Goal: Transaction & Acquisition: Obtain resource

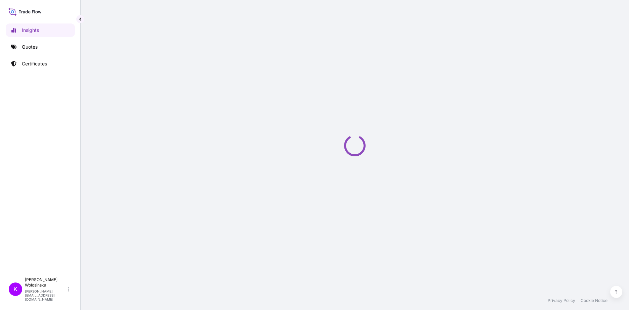
select select "2025"
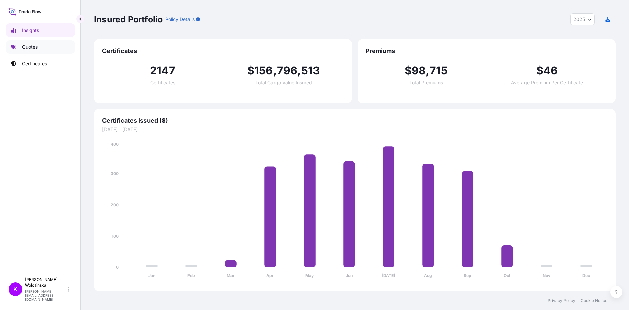
click at [24, 50] on p "Quotes" at bounding box center [30, 47] width 16 height 7
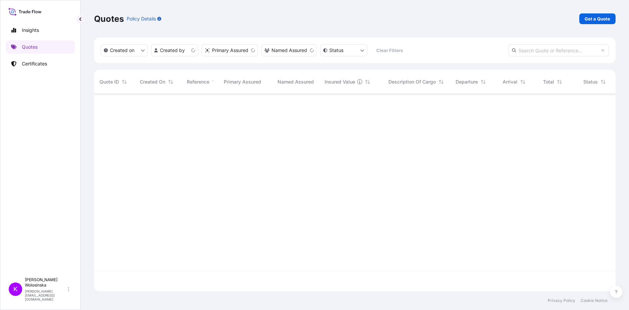
scroll to position [196, 516]
click at [596, 13] on div "Quotes Policy Details Get a Quote" at bounding box center [354, 19] width 521 height 38
click at [597, 18] on p "Get a Quote" at bounding box center [597, 18] width 26 height 7
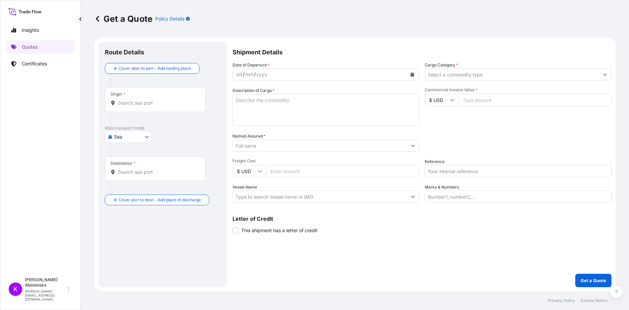
click at [141, 135] on body "Insights Quotes Certificates K [PERSON_NAME] [PERSON_NAME][EMAIL_ADDRESS][DOMAI…" at bounding box center [314, 155] width 629 height 310
click at [124, 167] on span "Road" at bounding box center [123, 166] width 11 height 7
select select "Road"
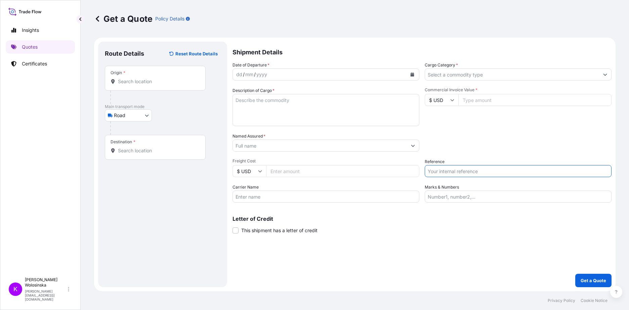
click at [447, 173] on input "Reference" at bounding box center [518, 171] width 187 height 12
paste input "SDX2510000323"
type input "SDX2510000323"
click at [412, 78] on button "Calendar" at bounding box center [412, 74] width 11 height 11
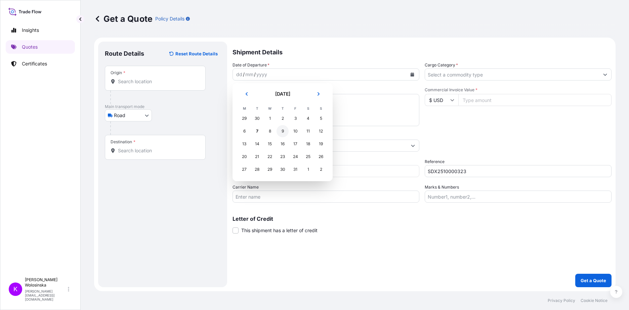
click at [286, 131] on div "9" at bounding box center [282, 131] width 12 height 12
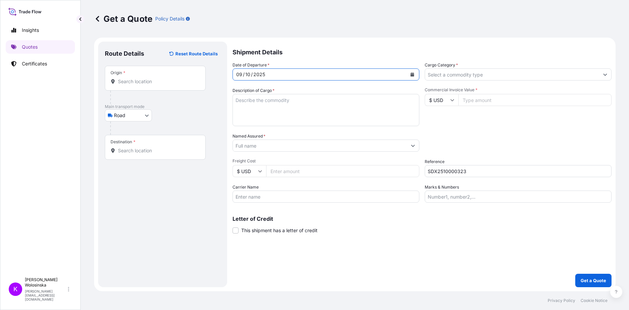
click at [148, 83] on input "Origin *" at bounding box center [157, 81] width 79 height 7
click at [122, 81] on input "Origin * Please select an origin" at bounding box center [157, 81] width 79 height 7
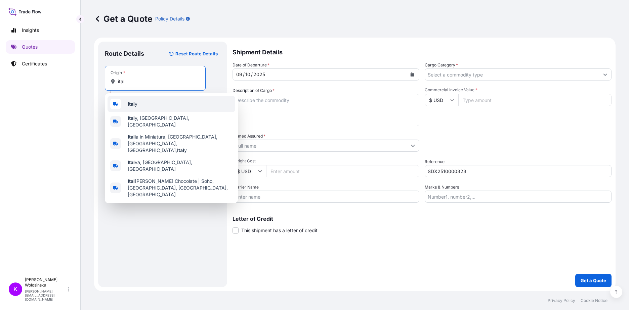
click at [143, 103] on div "Ital y" at bounding box center [171, 104] width 128 height 16
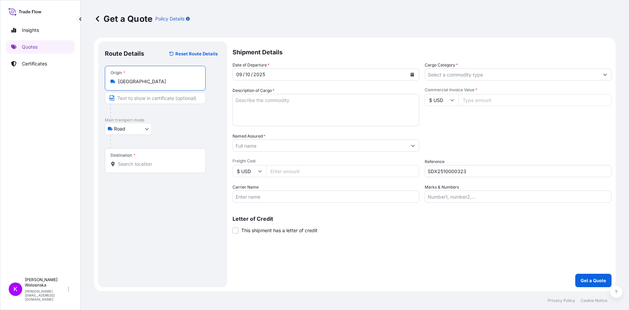
type input "[GEOGRAPHIC_DATA]"
click at [154, 159] on div "Destination *" at bounding box center [155, 160] width 101 height 25
click at [154, 161] on input "Destination *" at bounding box center [157, 164] width 79 height 7
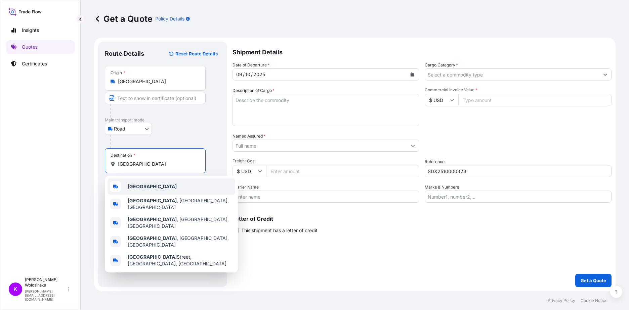
click at [152, 192] on div "[GEOGRAPHIC_DATA]" at bounding box center [171, 187] width 128 height 16
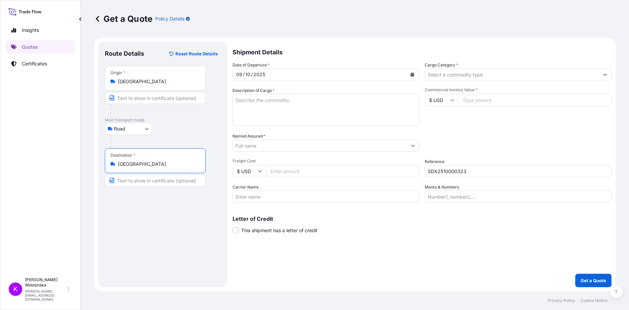
type input "[GEOGRAPHIC_DATA]"
drag, startPoint x: 465, startPoint y: 75, endPoint x: 459, endPoint y: 81, distance: 8.1
click at [465, 75] on input "Cargo Category *" at bounding box center [512, 75] width 174 height 12
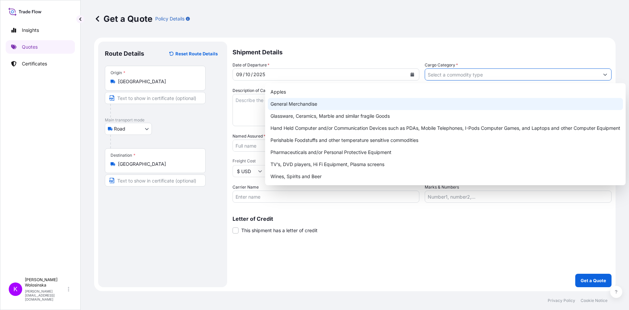
click at [390, 105] on div "General Merchandise" at bounding box center [445, 104] width 355 height 12
type input "General Merchandise"
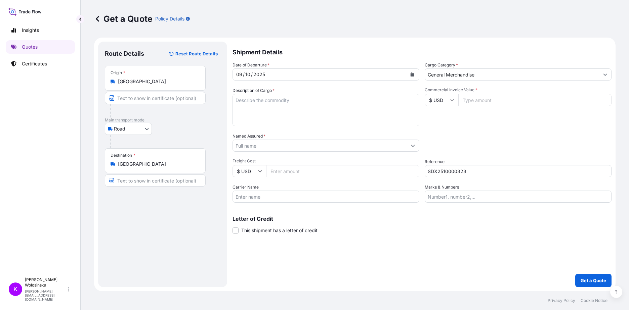
click at [447, 99] on input "$ USD" at bounding box center [442, 100] width 34 height 12
click at [442, 117] on div "€ EUR" at bounding box center [441, 118] width 28 height 13
type input "€ EUR"
click at [469, 100] on input "Commercial Invoice Value *" at bounding box center [534, 100] width 153 height 12
type input "27489"
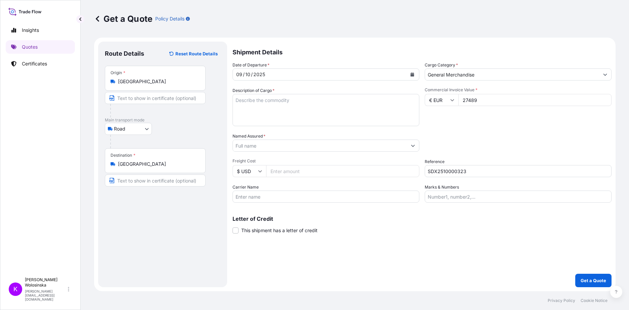
click at [295, 110] on textarea "Description of Cargo *" at bounding box center [325, 110] width 187 height 32
paste textarea "Toothbrushes for children"
type textarea "Toothbrushes for children"
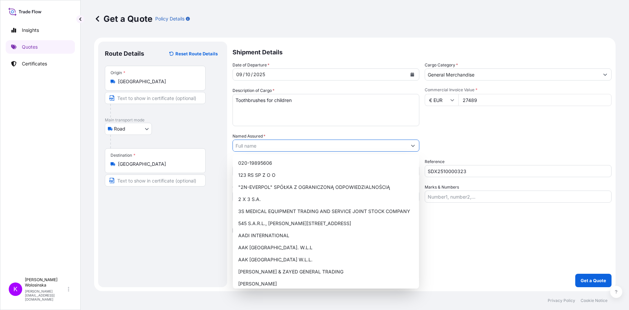
click at [271, 143] on input "Named Assured *" at bounding box center [320, 146] width 174 height 12
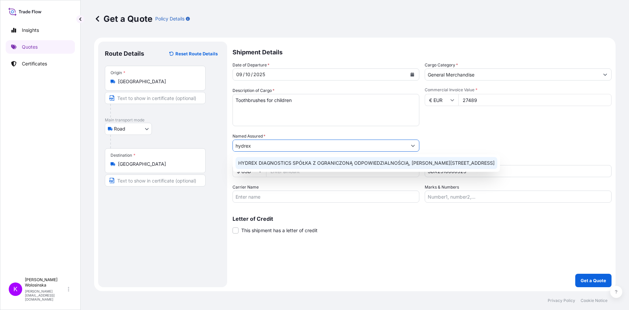
click at [273, 164] on span "HYDREX DIAGNOSTICS SPÓŁKA Z OGRANICZONĄ ODPOWIEDZIALNOŚCIĄ, [PERSON_NAME][STREE…" at bounding box center [366, 163] width 256 height 7
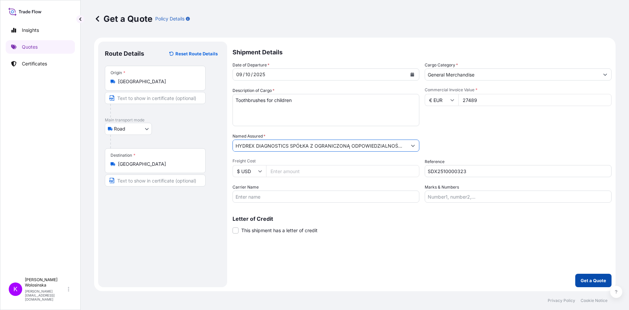
type input "HYDREX DIAGNOSTICS SPÓŁKA Z OGRANICZONĄ ODPOWIEDZIALNOŚCIĄ, [PERSON_NAME][STREE…"
click at [591, 284] on p "Get a Quote" at bounding box center [593, 280] width 26 height 7
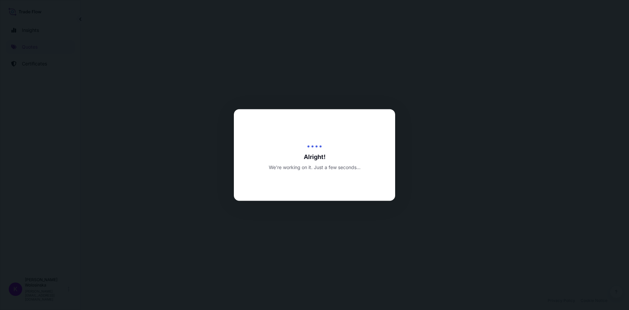
select select "Road"
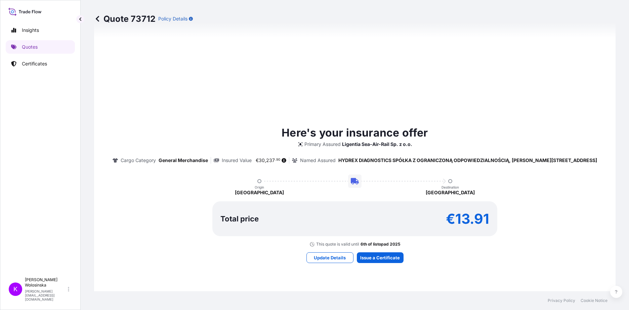
scroll to position [297, 0]
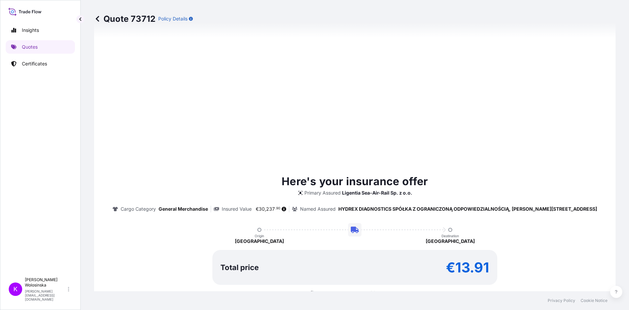
type input "[DATE]"
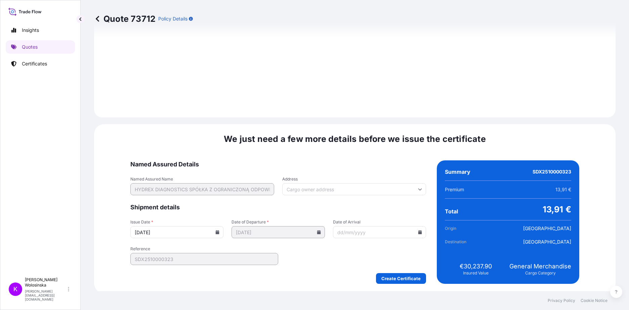
scroll to position [710, 0]
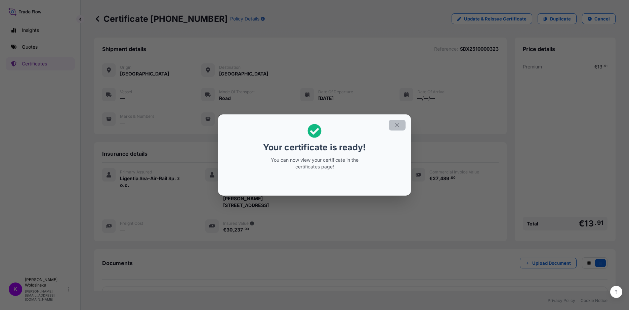
click at [396, 124] on icon "button" at bounding box center [397, 125] width 6 height 6
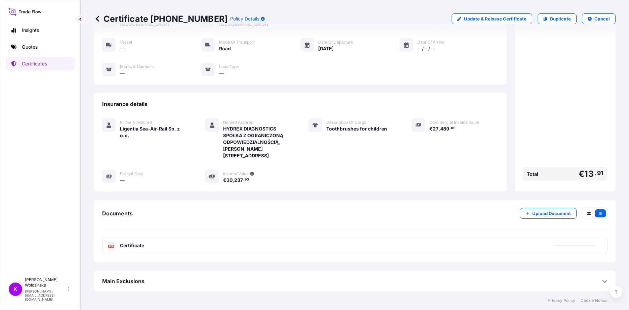
scroll to position [50, 0]
click at [315, 246] on div "PDF Certificate" at bounding box center [354, 244] width 505 height 17
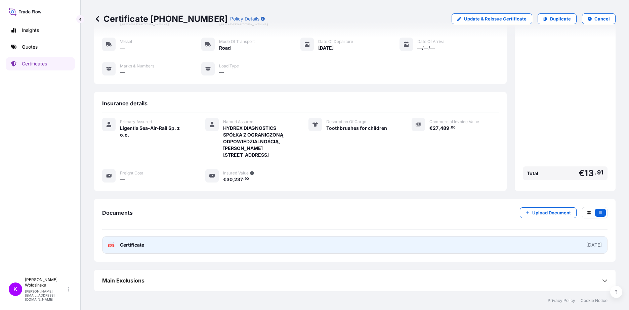
click at [315, 246] on link "PDF Certificate [DATE]" at bounding box center [354, 244] width 505 height 17
